Goal: Task Accomplishment & Management: Complete application form

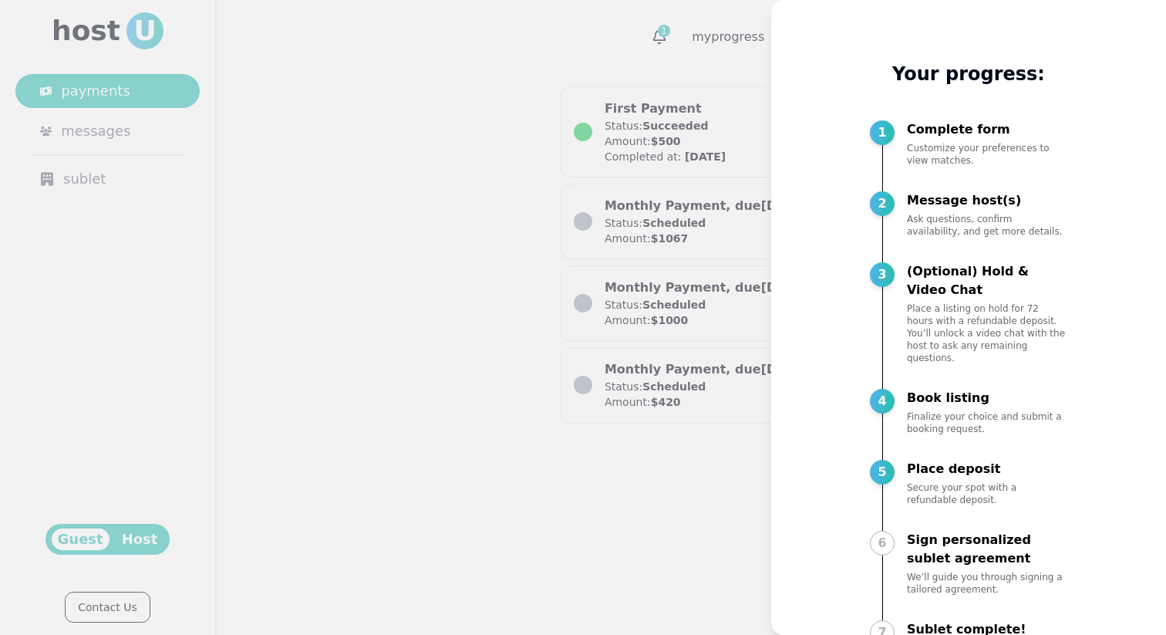
click at [656, 199] on div at bounding box center [583, 317] width 1166 height 635
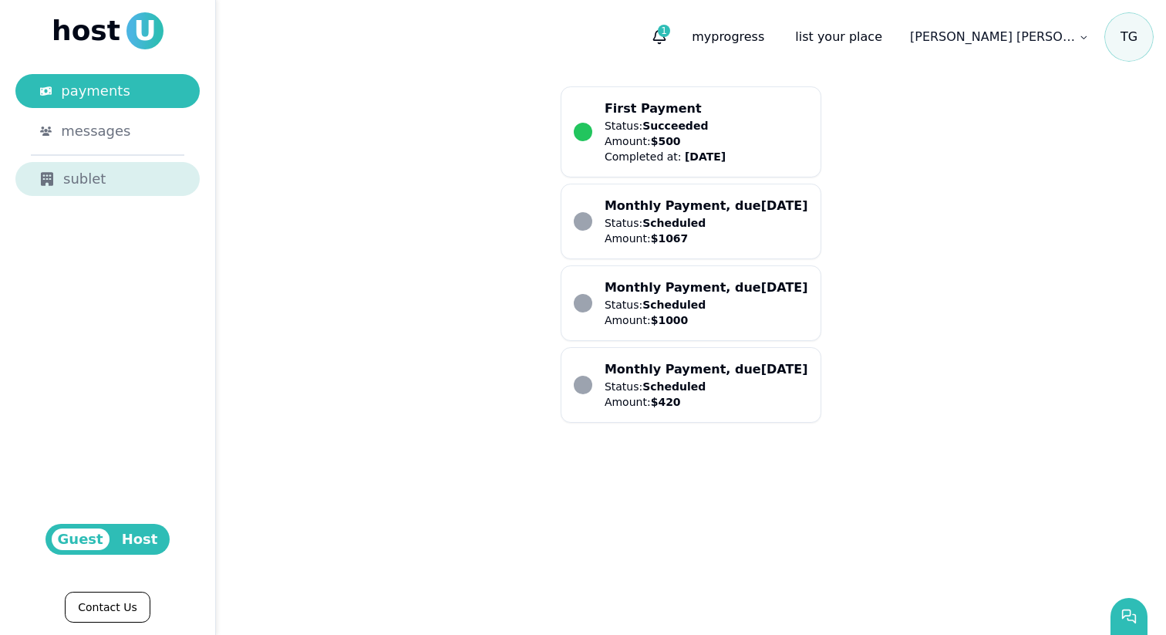
click at [78, 188] on div "sublet" at bounding box center [107, 179] width 135 height 22
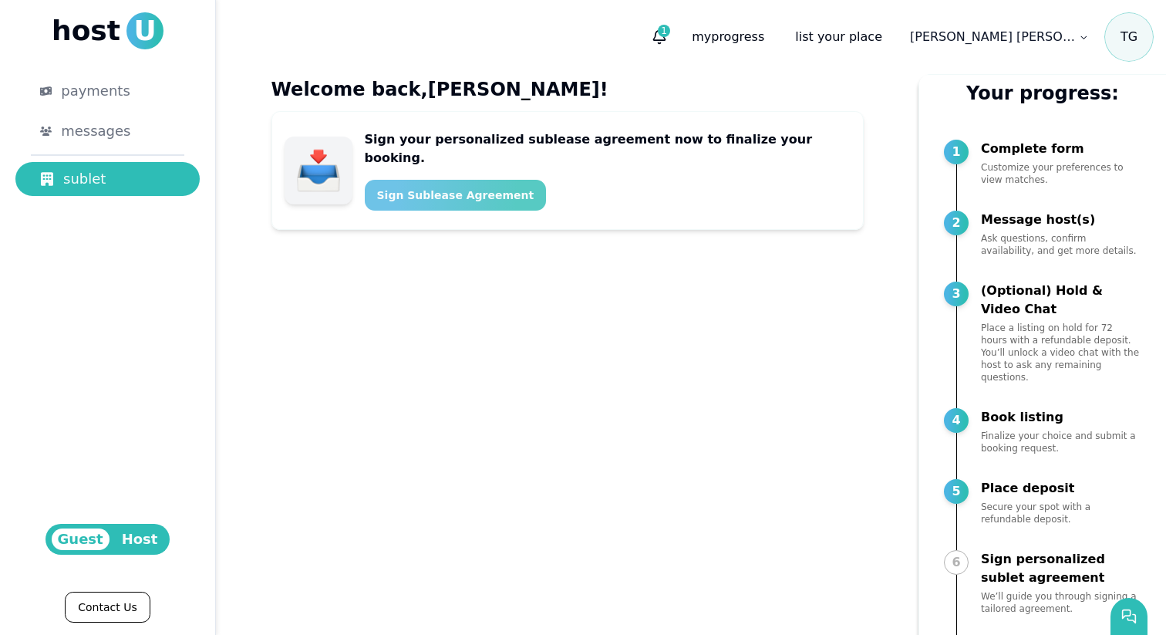
click at [471, 187] on div "Sign Sublease Agreement" at bounding box center [455, 194] width 157 height 15
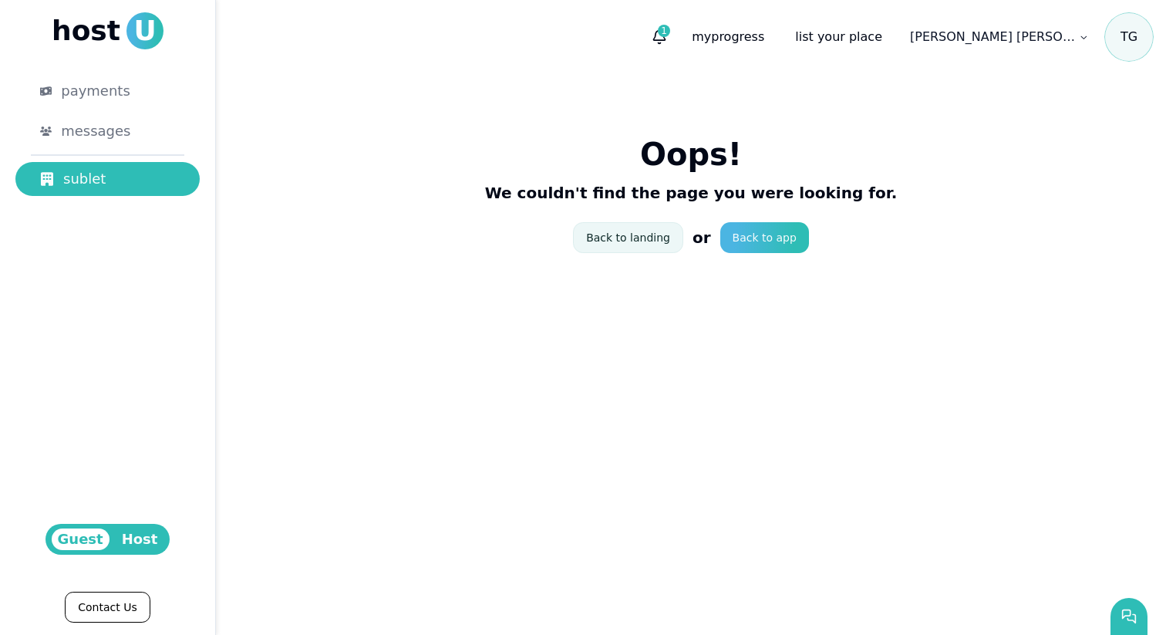
click at [622, 236] on link "Back to landing" at bounding box center [628, 237] width 110 height 31
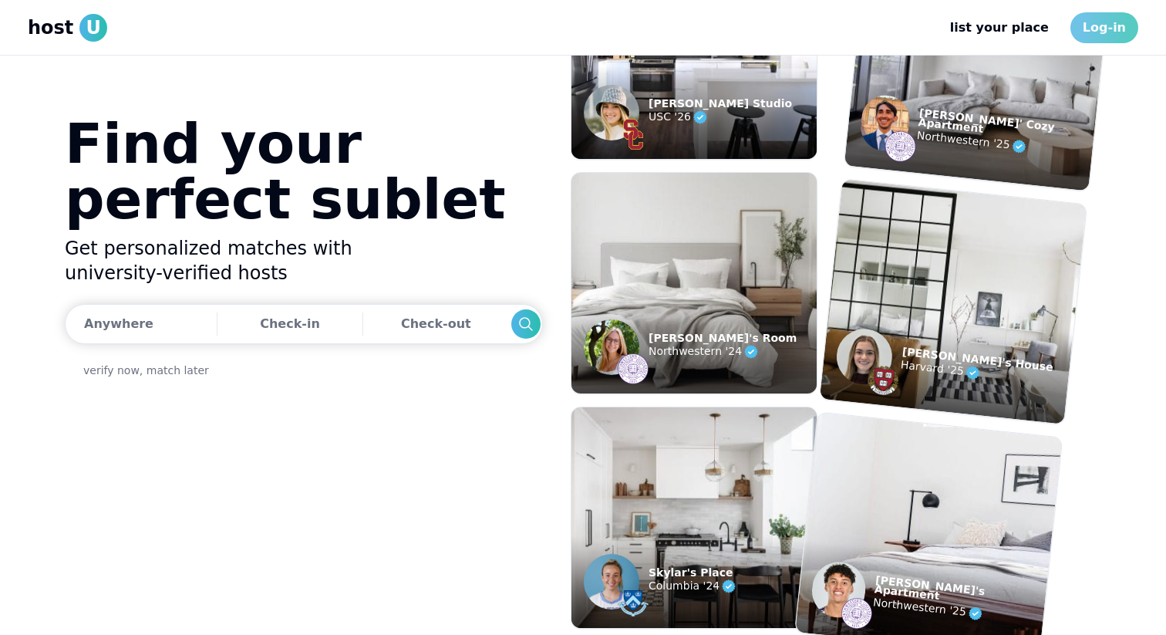
click at [1122, 19] on link "Log-in" at bounding box center [1105, 27] width 68 height 31
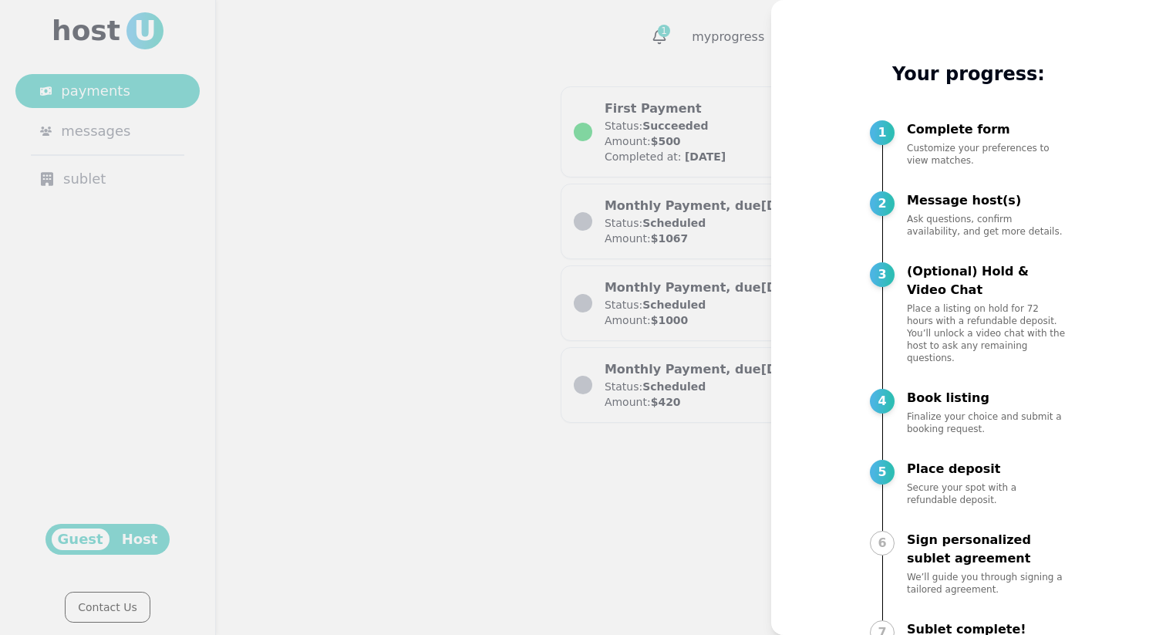
scroll to position [44, 0]
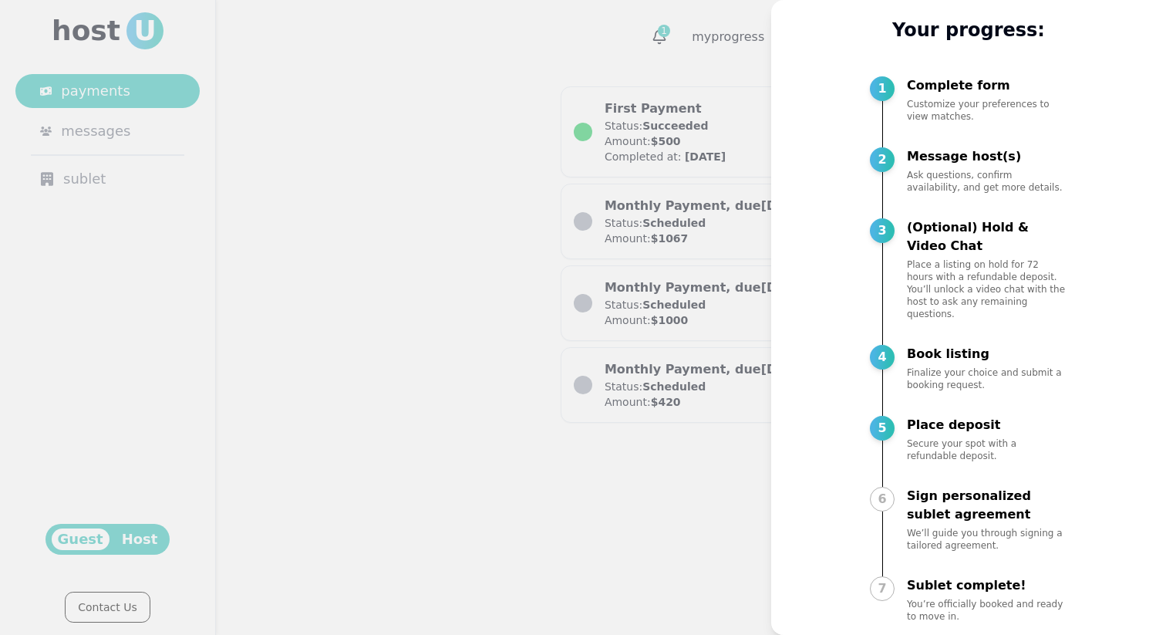
click at [892, 490] on div "6" at bounding box center [882, 499] width 25 height 25
click at [880, 487] on div "6" at bounding box center [882, 499] width 25 height 25
click at [608, 447] on div at bounding box center [583, 317] width 1166 height 635
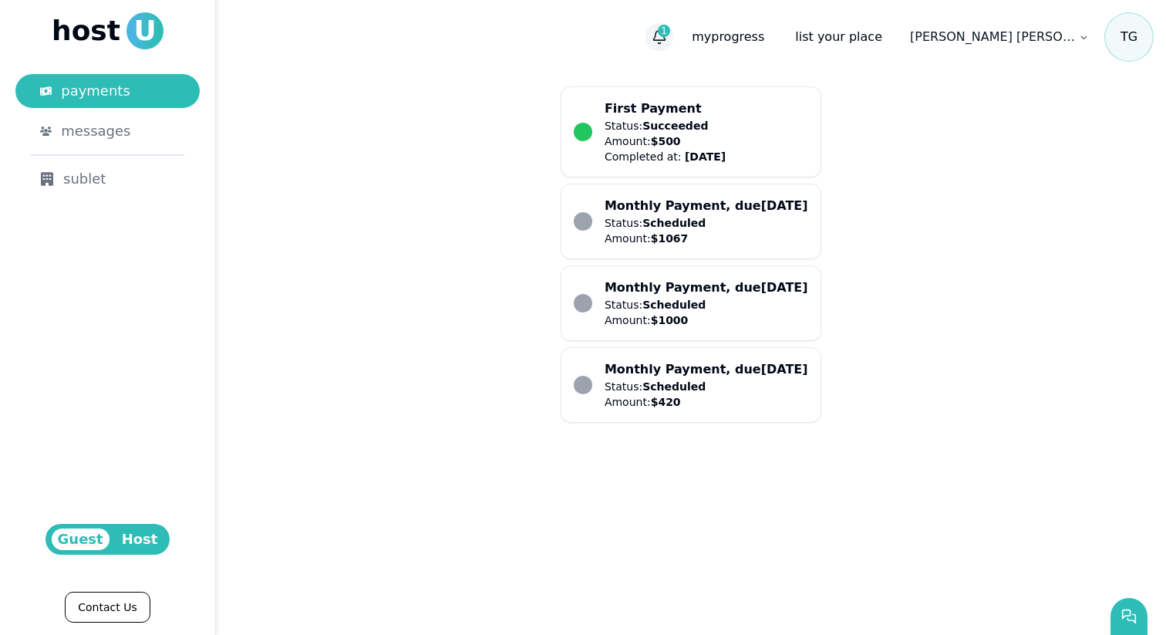
click at [670, 26] on span "1" at bounding box center [664, 31] width 12 height 12
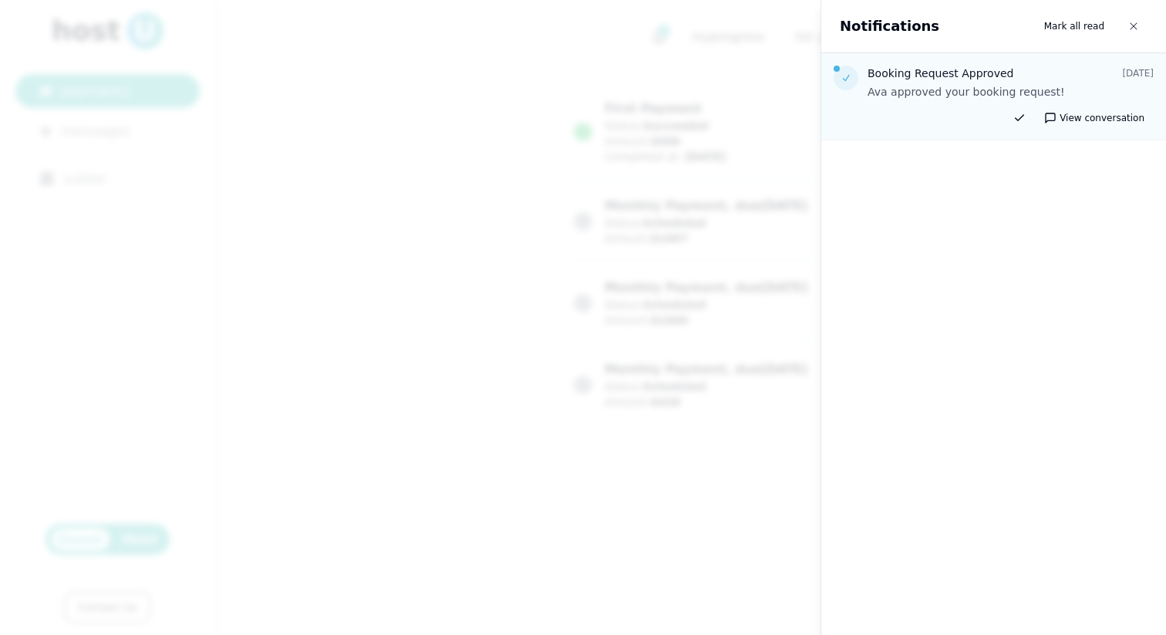
click at [968, 83] on div "Booking Request Approved [DATE] Ava approved your booking request!" at bounding box center [1011, 83] width 286 height 34
click at [1132, 24] on icon "button" at bounding box center [1133, 26] width 9 height 9
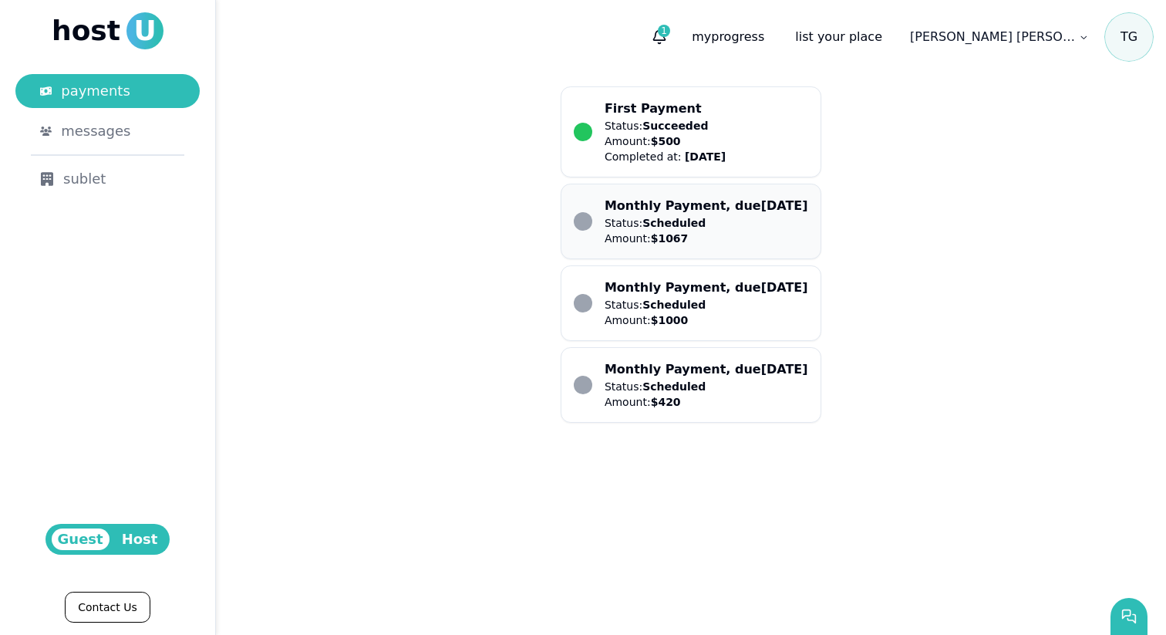
click at [600, 222] on li "Monthly Payment, due [DATE] Status: Scheduled Amount: $ 1067" at bounding box center [691, 221] width 234 height 49
click at [91, 179] on div "sublet" at bounding box center [107, 179] width 135 height 22
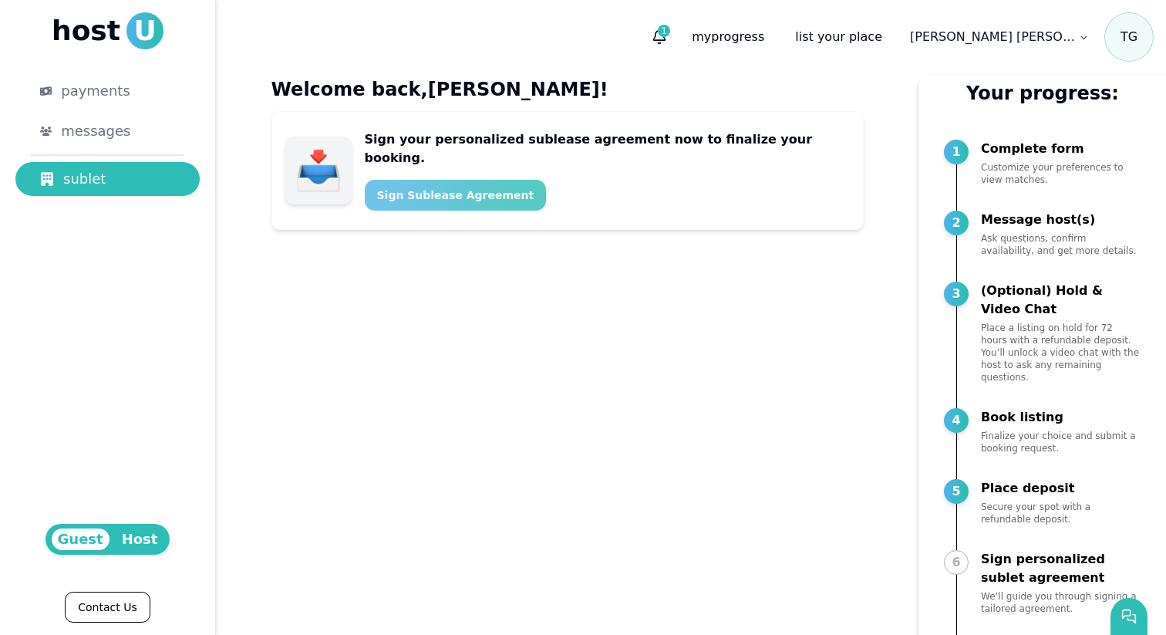
click at [461, 187] on div "Sign Sublease Agreement" at bounding box center [455, 194] width 157 height 15
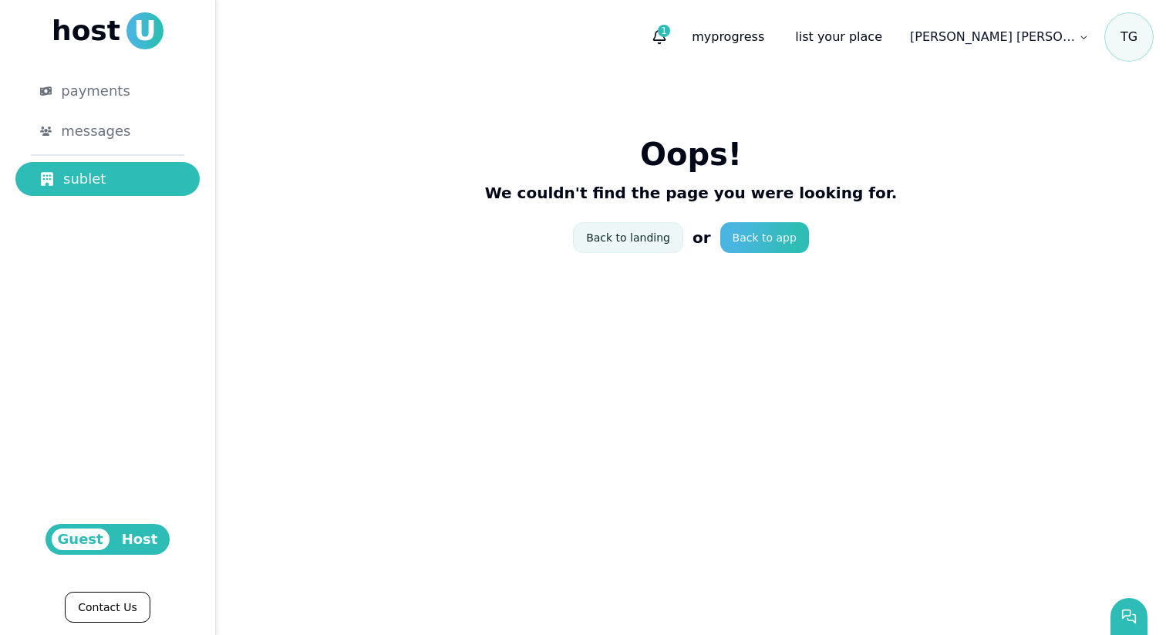
click at [619, 231] on link "Back to landing" at bounding box center [628, 237] width 110 height 31
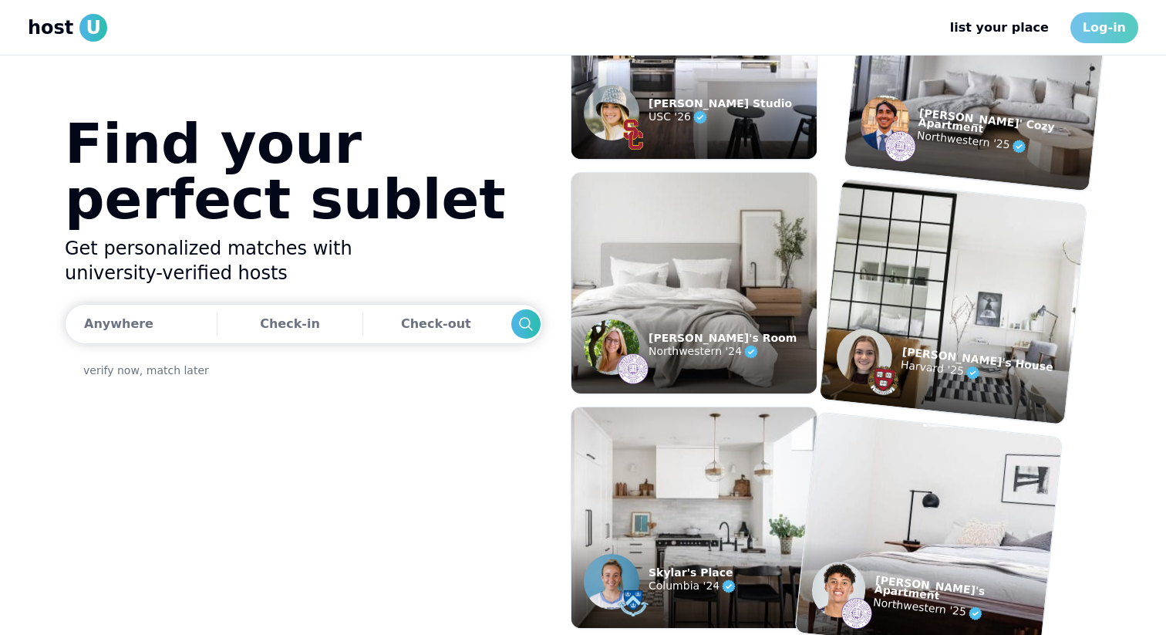
click at [1101, 22] on link "Log-in" at bounding box center [1105, 27] width 68 height 31
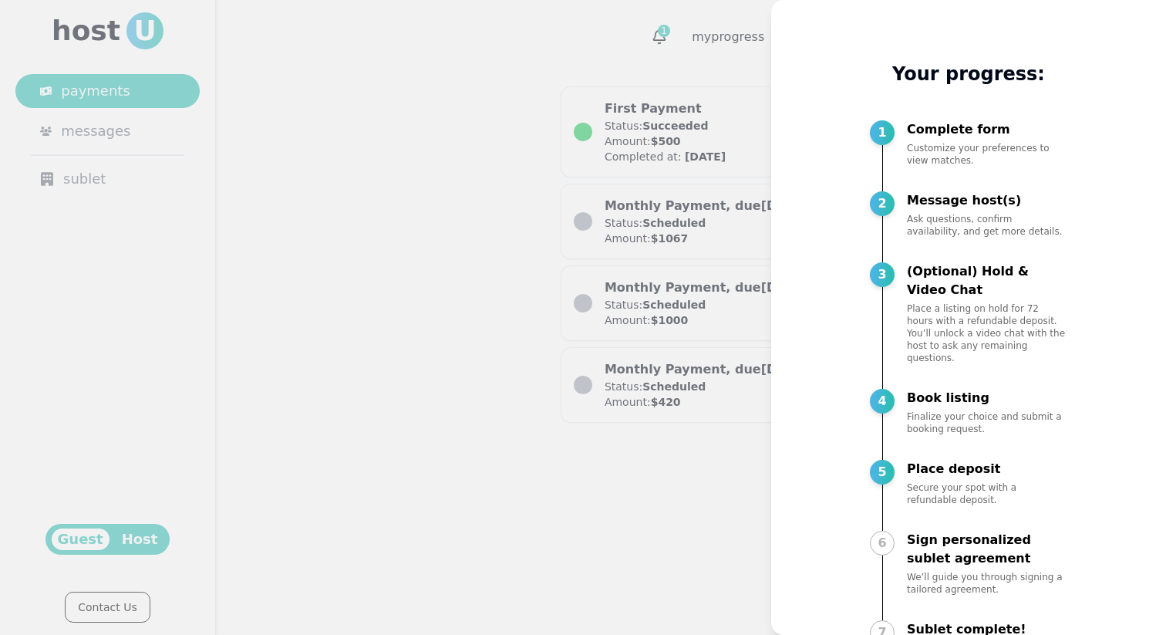
click at [744, 143] on div at bounding box center [583, 317] width 1166 height 635
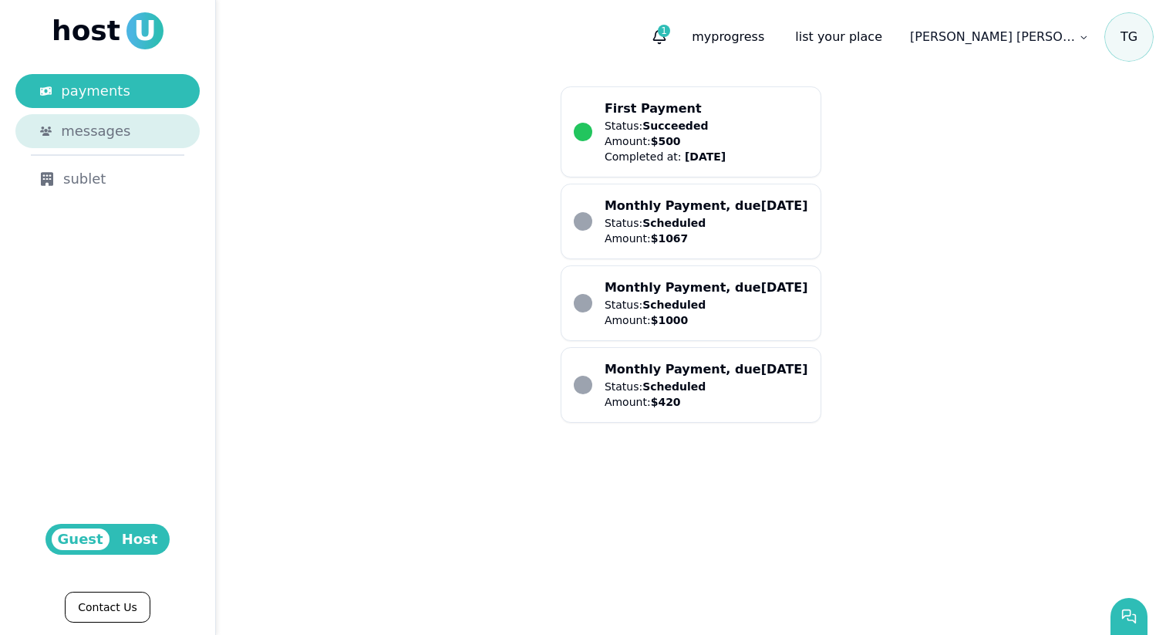
click at [117, 142] on link "messages" at bounding box center [107, 131] width 184 height 34
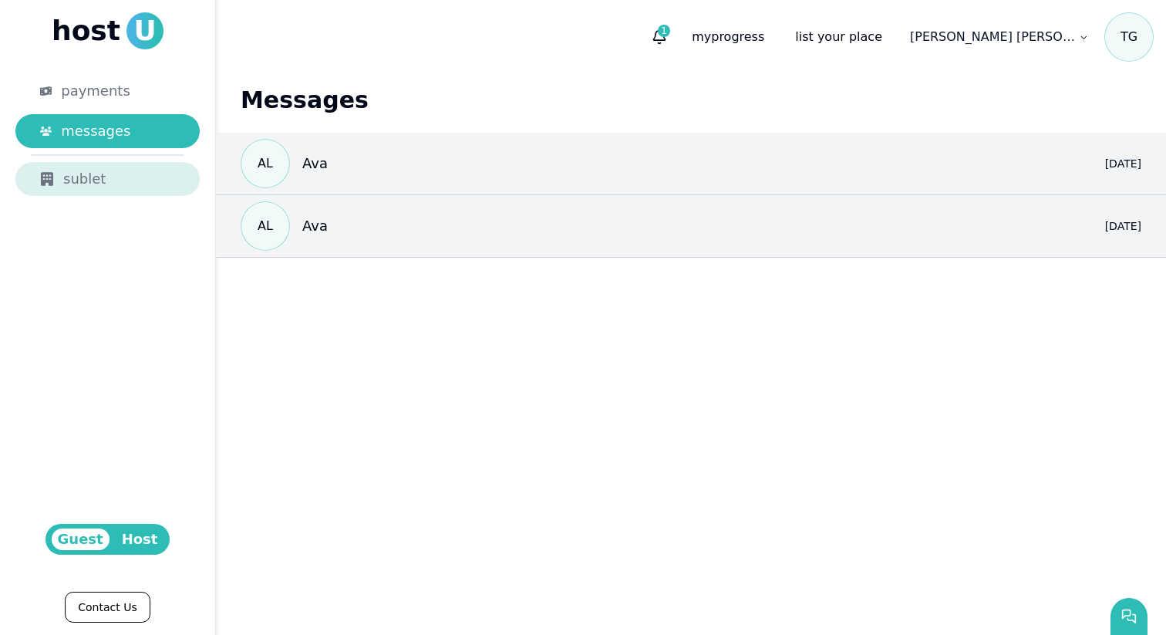
click at [116, 186] on div "sublet" at bounding box center [107, 179] width 135 height 22
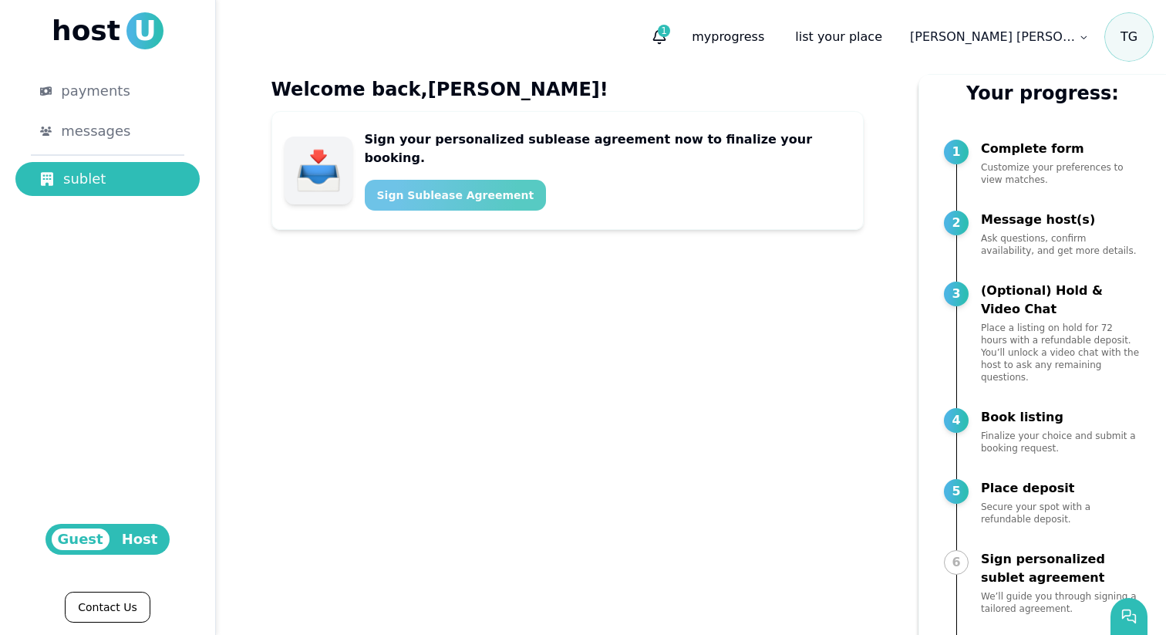
click at [432, 187] on div "Sign Sublease Agreement" at bounding box center [455, 194] width 157 height 15
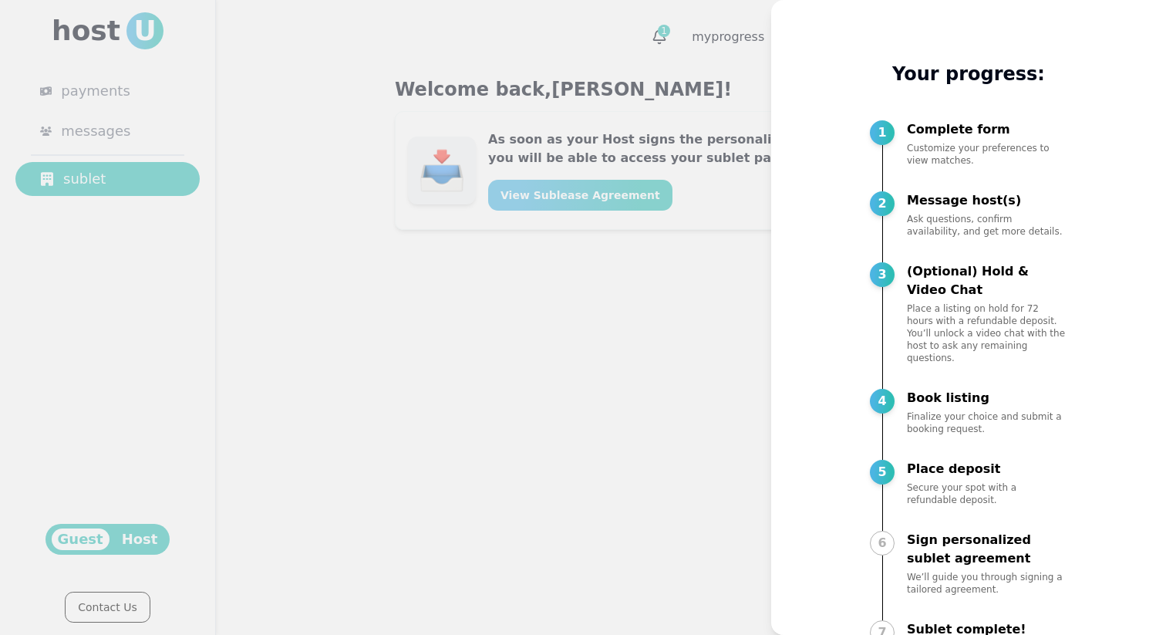
scroll to position [44, 0]
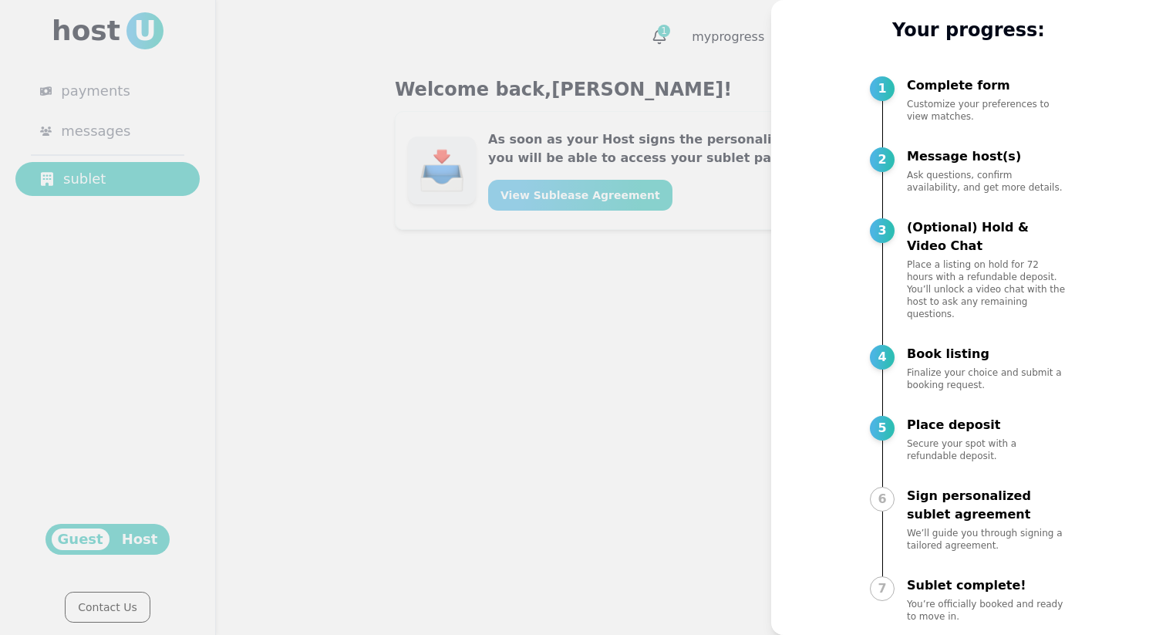
click at [764, 433] on div at bounding box center [583, 317] width 1166 height 635
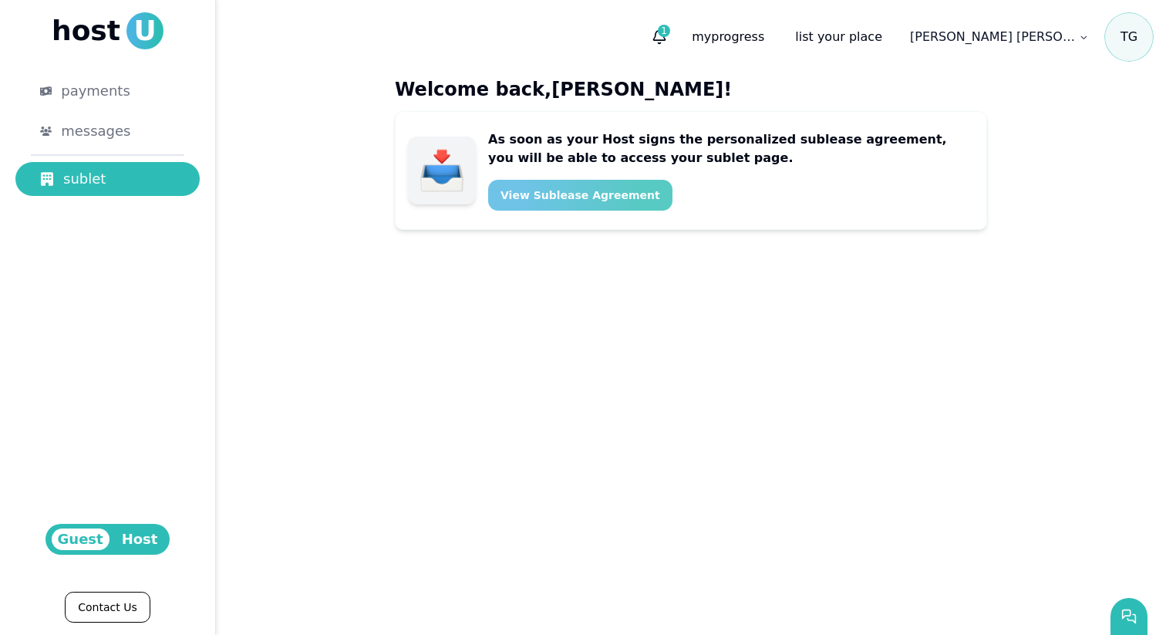
click at [598, 187] on div "View Sublease Agreement" at bounding box center [581, 194] width 160 height 15
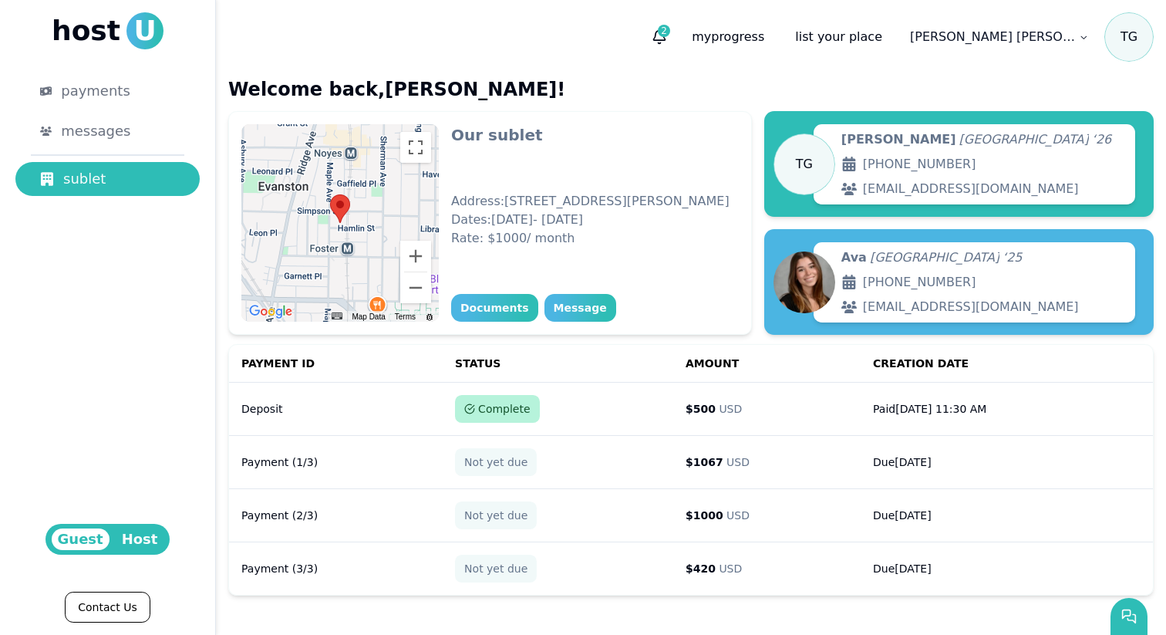
click at [873, 164] on p "+12243823764" at bounding box center [983, 164] width 282 height 19
click at [892, 261] on span "Northwestern University" at bounding box center [935, 257] width 130 height 19
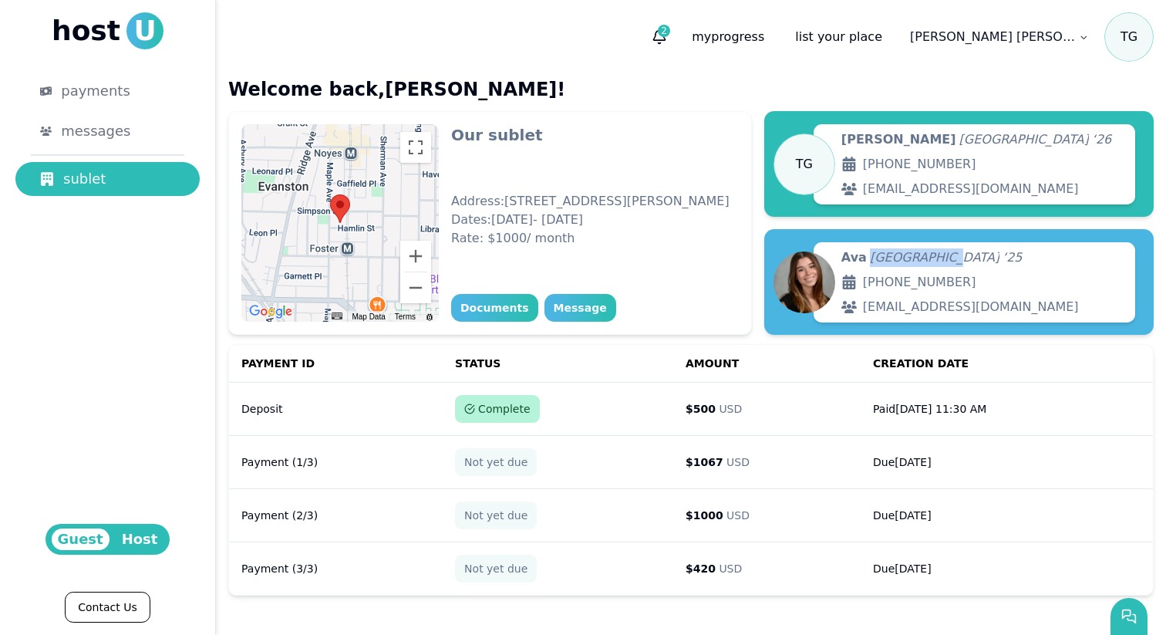
click at [892, 261] on span "Northwestern University" at bounding box center [935, 257] width 130 height 19
click at [891, 275] on p "+14242374777" at bounding box center [983, 282] width 282 height 19
